Goal: Information Seeking & Learning: Learn about a topic

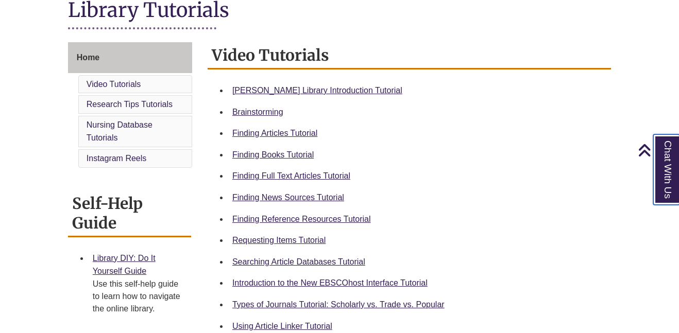
scroll to position [241, 0]
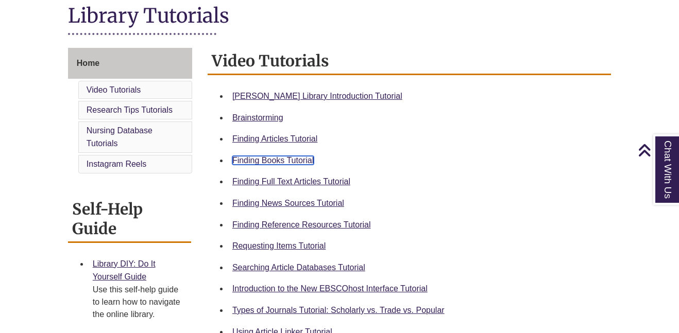
click at [259, 159] on link "Finding Books Tutorial" at bounding box center [272, 160] width 81 height 9
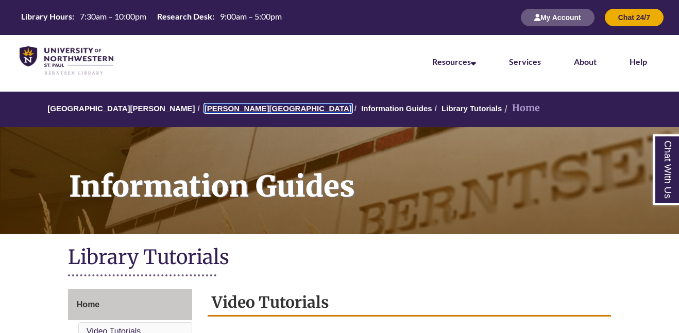
click at [238, 109] on link "[PERSON_NAME][GEOGRAPHIC_DATA]" at bounding box center [277, 108] width 147 height 9
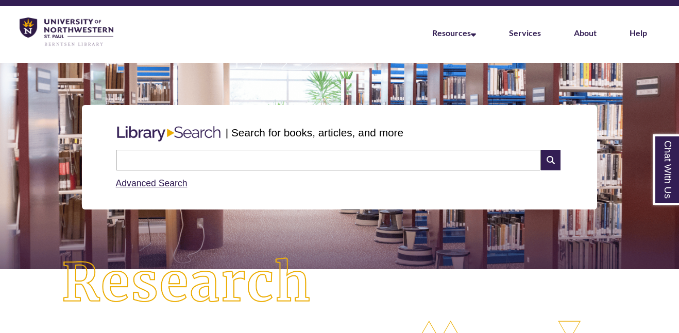
scroll to position [28, 0]
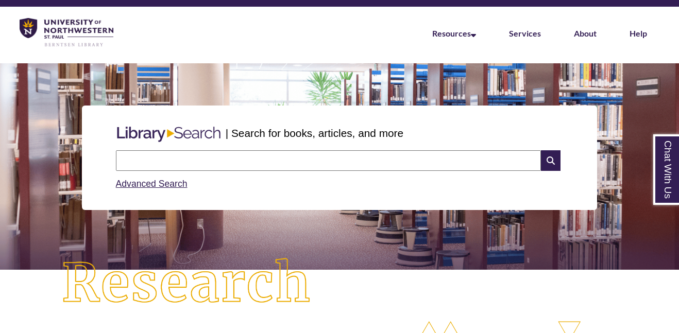
click at [274, 161] on input "text" at bounding box center [328, 160] width 425 height 21
type input "********"
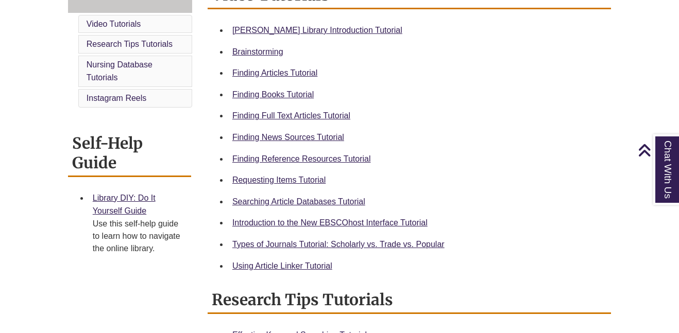
scroll to position [309, 0]
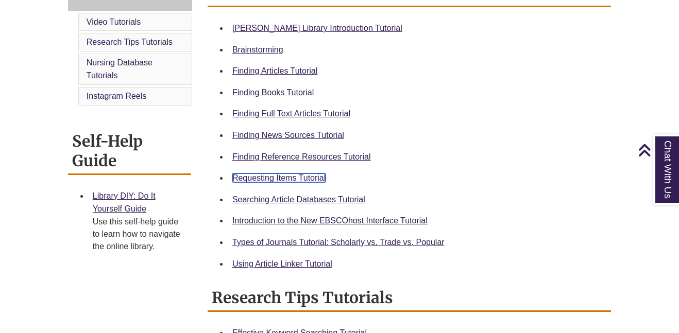
click at [269, 178] on link "Requesting Items Tutorial" at bounding box center [278, 177] width 93 height 9
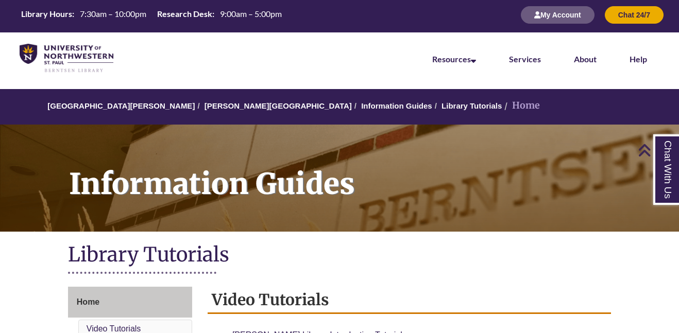
scroll to position [0, 0]
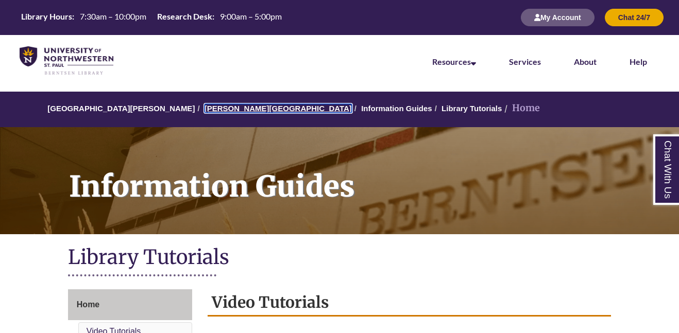
click at [204, 109] on link "[PERSON_NAME][GEOGRAPHIC_DATA]" at bounding box center [277, 108] width 147 height 9
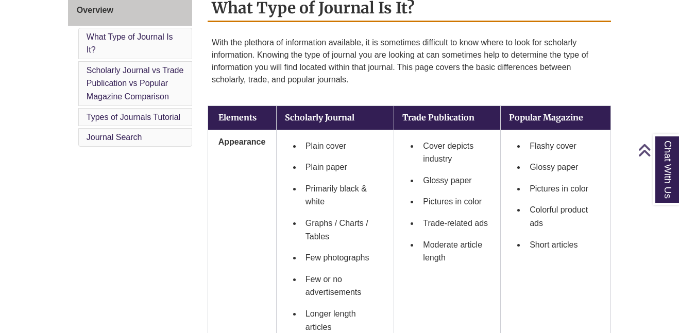
scroll to position [302, 0]
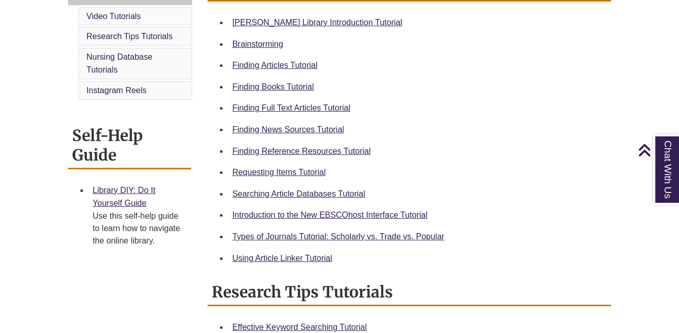
scroll to position [315, 0]
click at [269, 64] on link "Finding Articles Tutorial" at bounding box center [274, 65] width 85 height 9
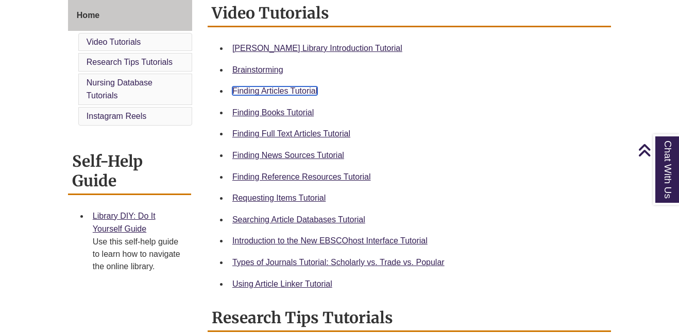
scroll to position [0, 0]
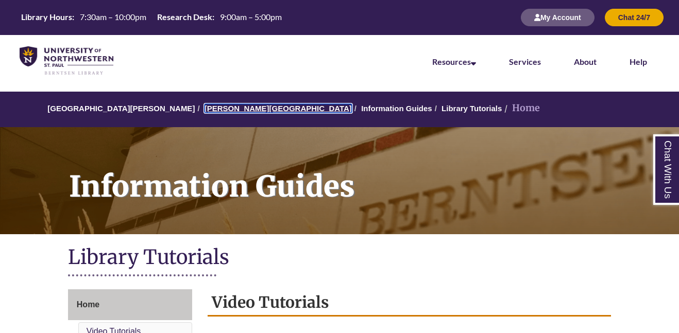
click at [214, 110] on link "[PERSON_NAME][GEOGRAPHIC_DATA]" at bounding box center [277, 108] width 147 height 9
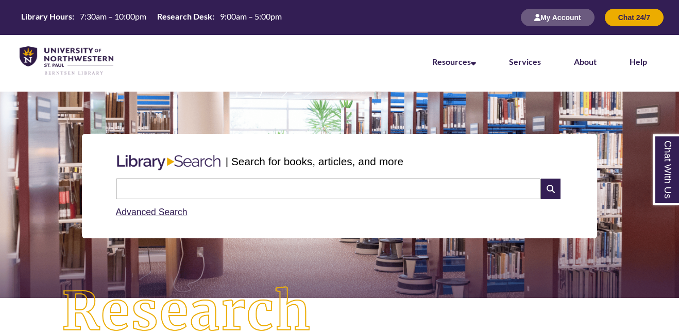
click at [221, 184] on input "text" at bounding box center [328, 189] width 425 height 21
type input "**********"
click at [284, 156] on p "| Search for books, articles, and more" at bounding box center [314, 161] width 178 height 16
click at [222, 193] on input "text" at bounding box center [328, 189] width 425 height 21
type input "**********"
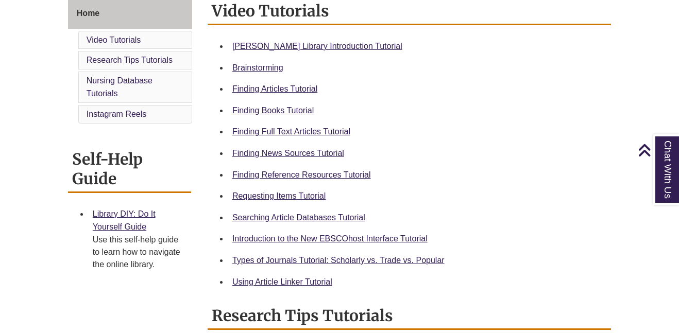
scroll to position [294, 0]
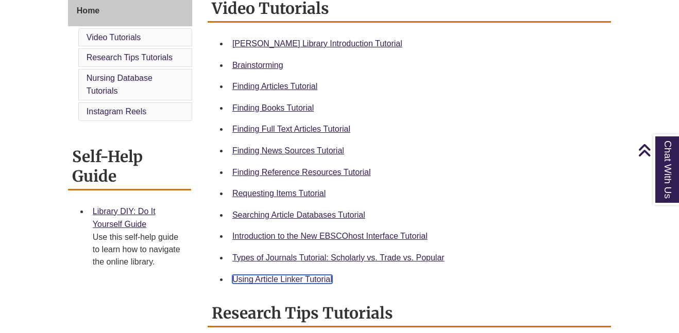
click at [294, 281] on link "Using Article Linker Tutorial" at bounding box center [282, 279] width 100 height 9
